Goal: Find contact information: Find contact information

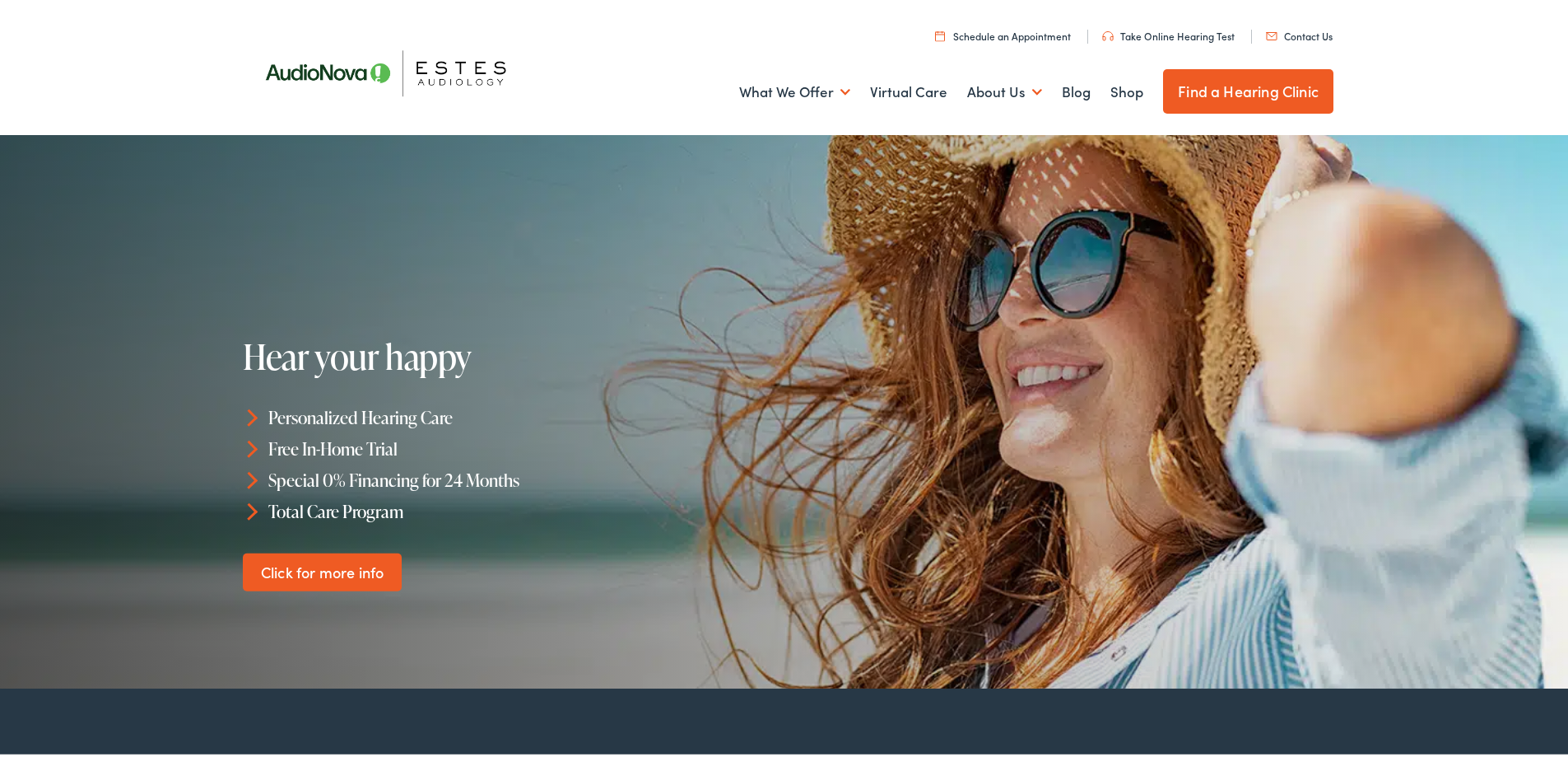
click at [1293, 35] on link "Contact Us" at bounding box center [1298, 33] width 67 height 14
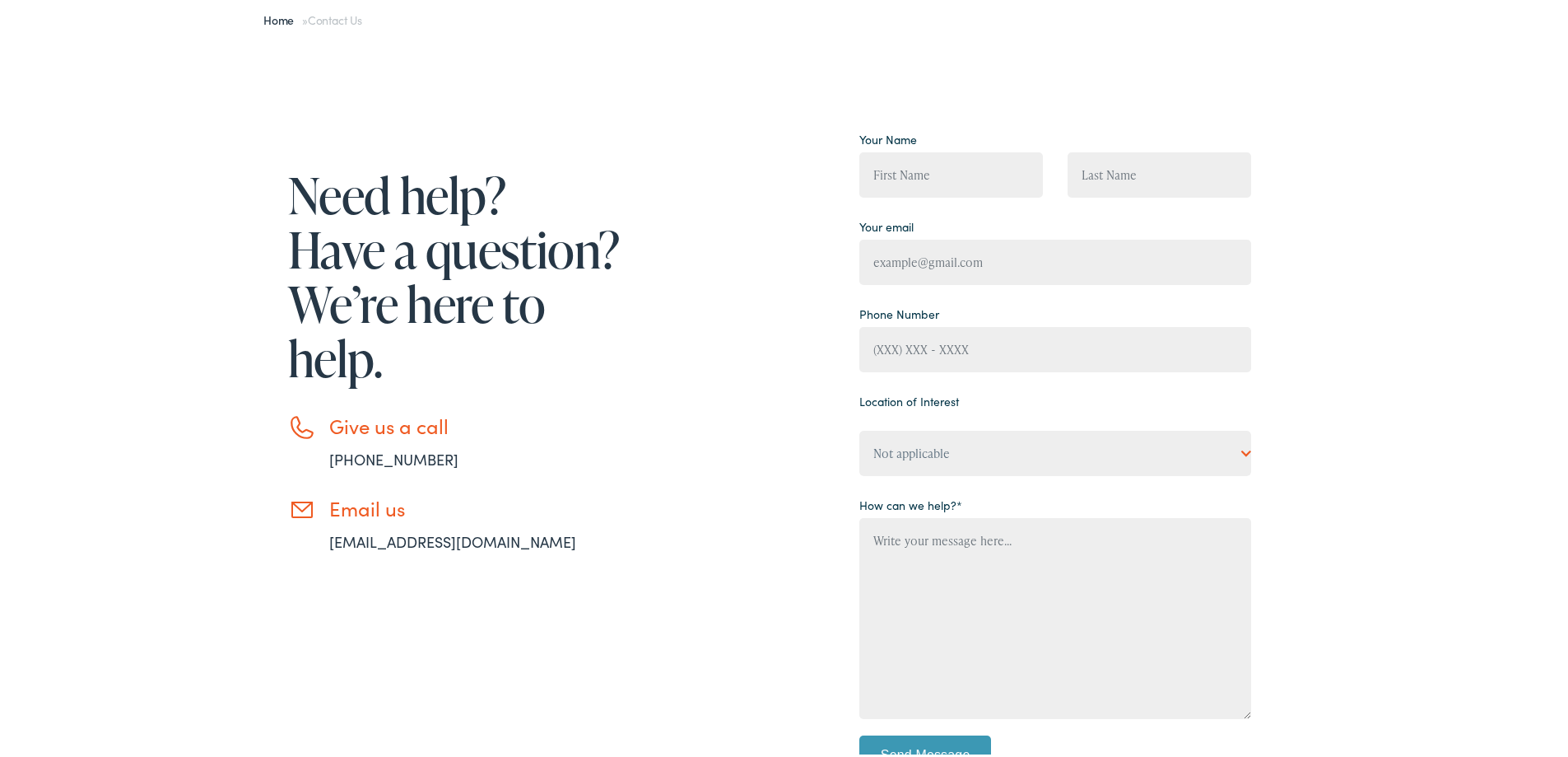
scroll to position [165, 0]
click at [146, 243] on div "Need help? Have a question? We’re here to help. Give us a call 888-480-2052 Ema…" at bounding box center [789, 461] width 1580 height 843
